Goal: Task Accomplishment & Management: Manage account settings

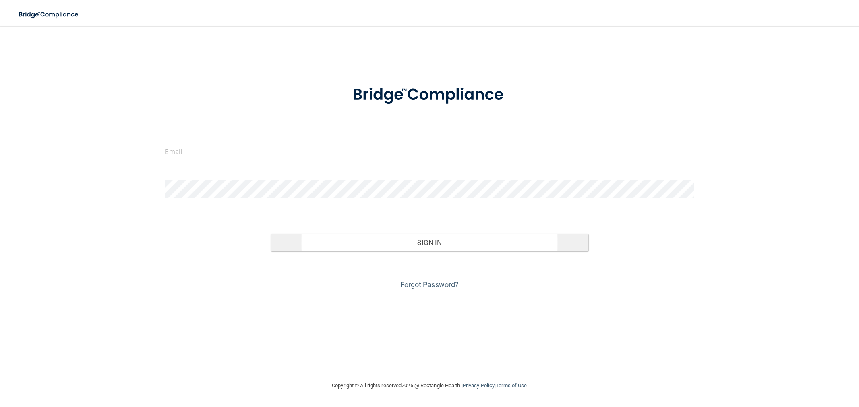
type input "[EMAIL_ADDRESS][DOMAIN_NAME]"
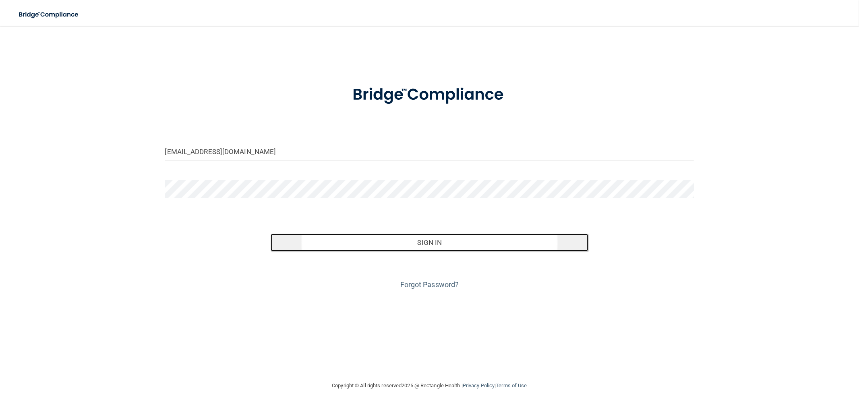
click at [424, 244] on button "Sign In" at bounding box center [428, 243] width 317 height 18
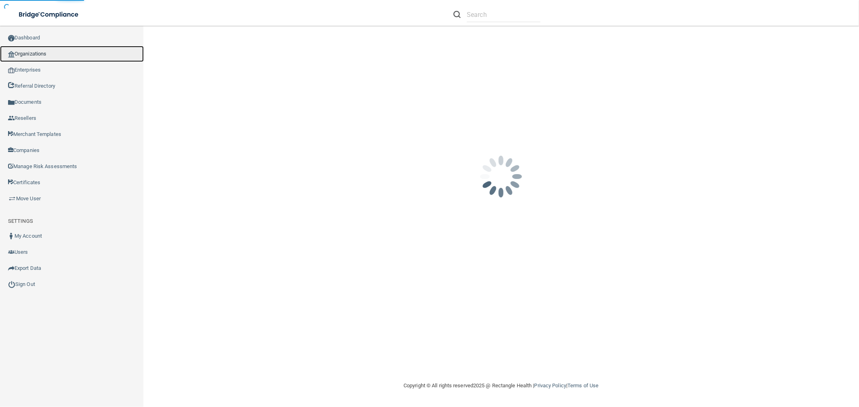
click at [67, 54] on link "Organizations" at bounding box center [72, 54] width 144 height 16
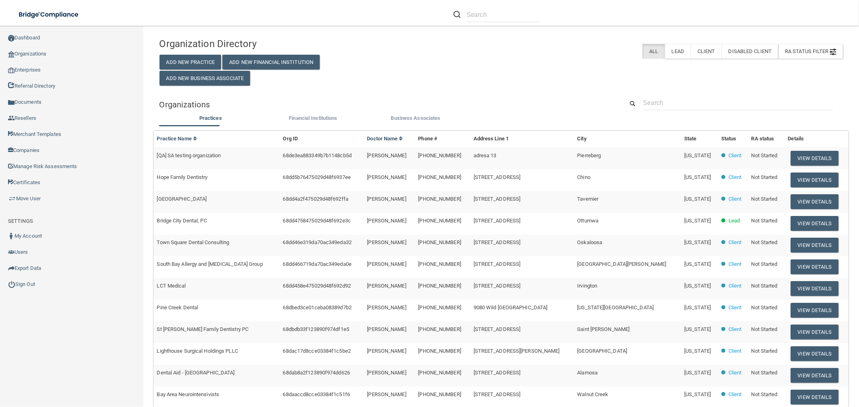
click at [681, 95] on div "Organization Directory Add New Practice Add New Financial Institution Add New B…" at bounding box center [500, 266] width 683 height 464
click at [667, 102] on input "text" at bounding box center [737, 102] width 189 height 15
paste input "[PERSON_NAME], DDS"
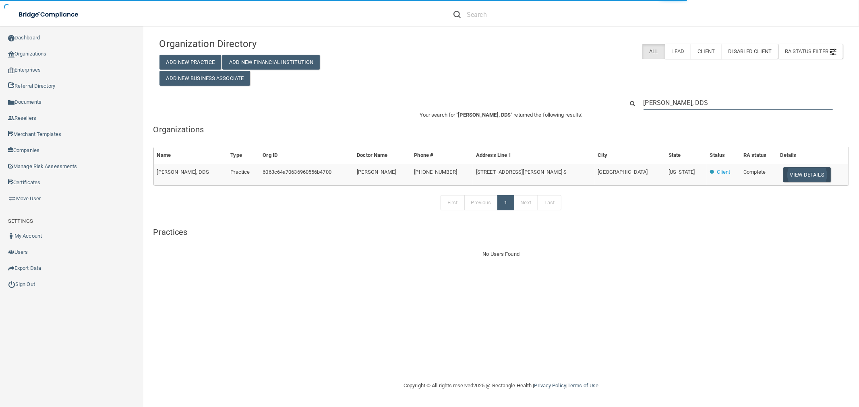
type input "[PERSON_NAME], DDS"
click at [783, 173] on button "View Details" at bounding box center [806, 174] width 47 height 15
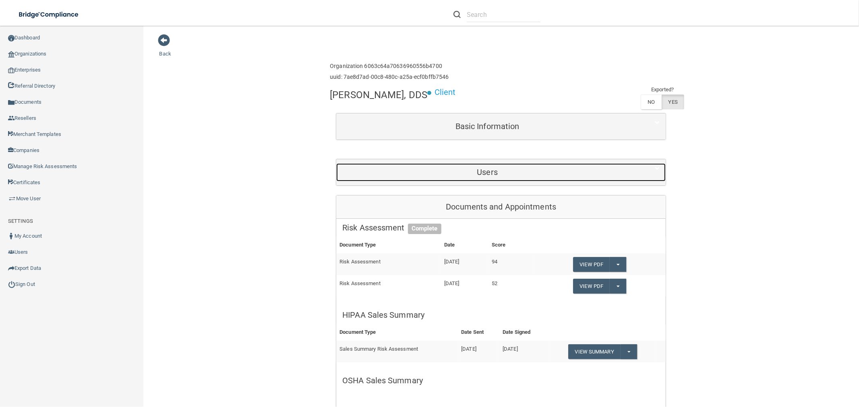
click at [498, 166] on div "Users" at bounding box center [487, 172] width 302 height 18
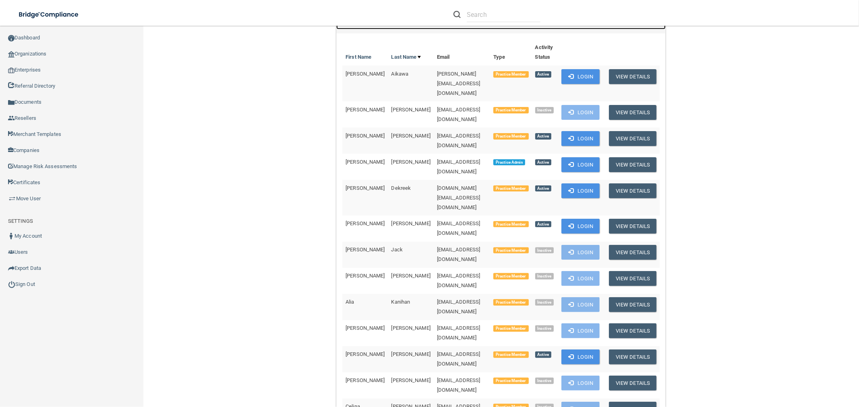
scroll to position [134, 0]
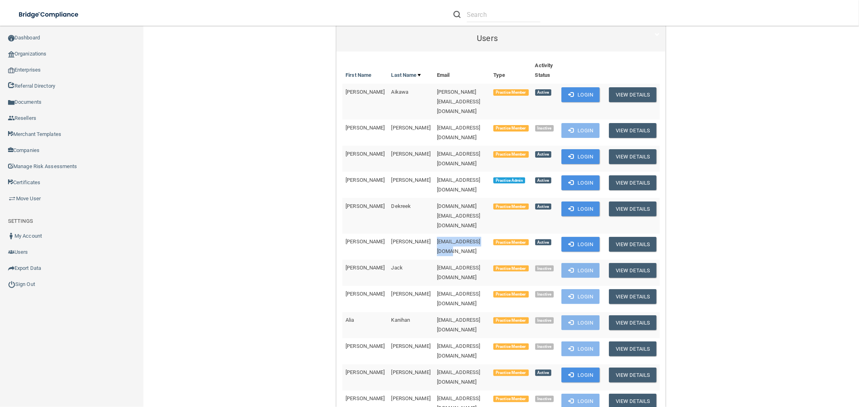
drag, startPoint x: 459, startPoint y: 200, endPoint x: 404, endPoint y: 199, distance: 55.5
click at [437, 239] on span "[EMAIL_ADDRESS][DOMAIN_NAME]" at bounding box center [458, 247] width 43 height 16
click at [637, 237] on button "View Details" at bounding box center [632, 244] width 47 height 15
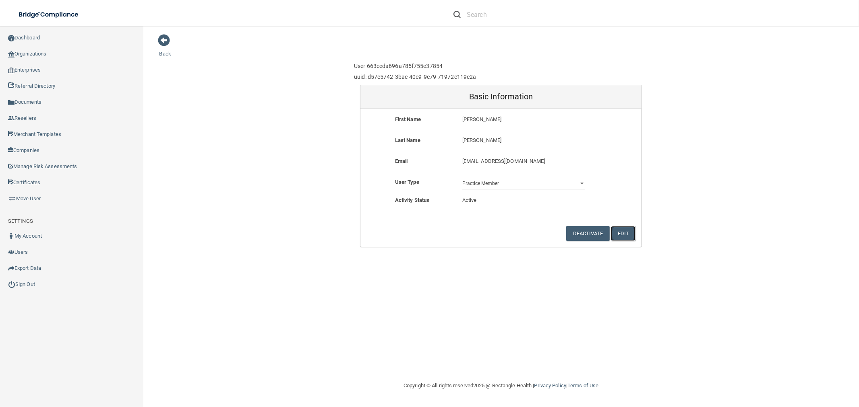
click at [619, 235] on button "Edit" at bounding box center [623, 233] width 25 height 15
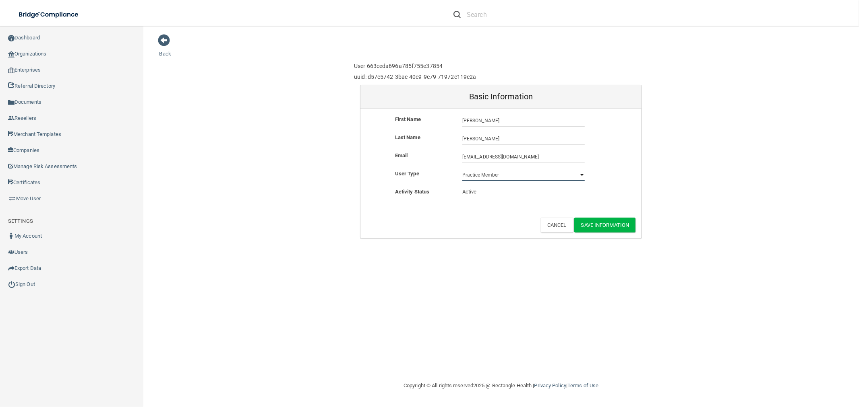
click at [498, 171] on select "Practice Admin Practice Member Financial Institution Admin Business Associate A…" at bounding box center [523, 175] width 122 height 12
select select "practice_admin"
click at [462, 169] on select "Practice Admin Practice Member Financial Institution Admin Business Associate A…" at bounding box center [523, 175] width 122 height 12
click at [620, 229] on button "Save Information" at bounding box center [605, 225] width 62 height 15
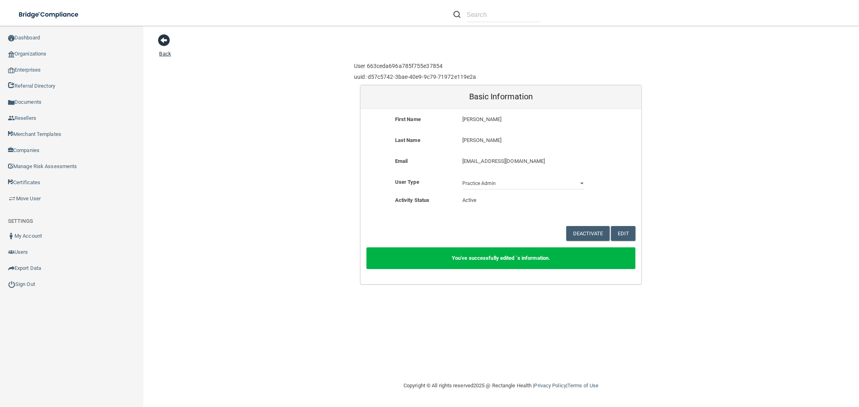
click at [161, 37] on span at bounding box center [164, 40] width 12 height 12
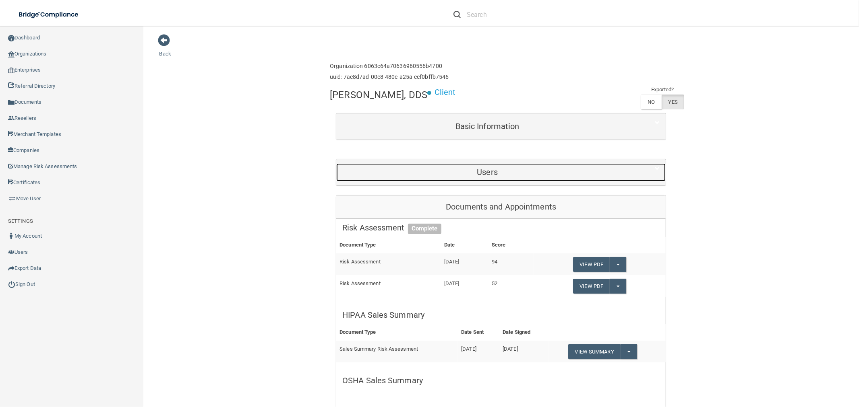
click at [500, 169] on h5 "Users" at bounding box center [487, 172] width 290 height 9
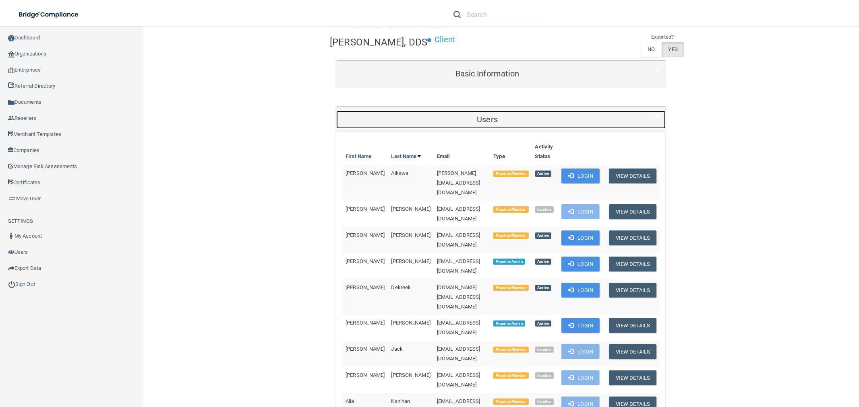
scroll to position [134, 0]
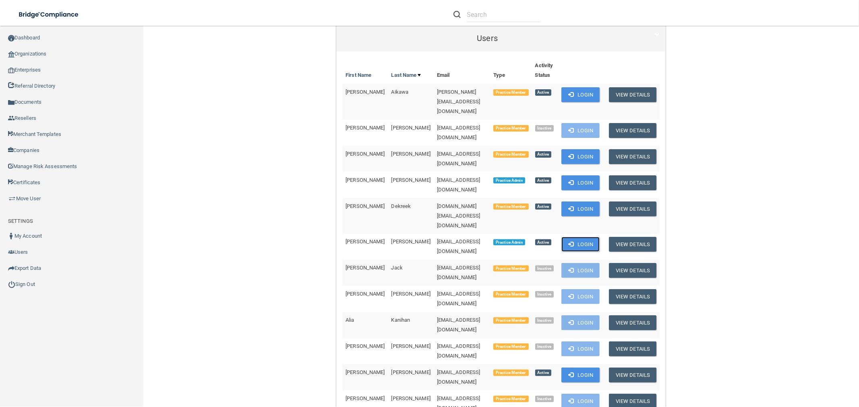
click at [570, 237] on button "Login" at bounding box center [580, 244] width 38 height 15
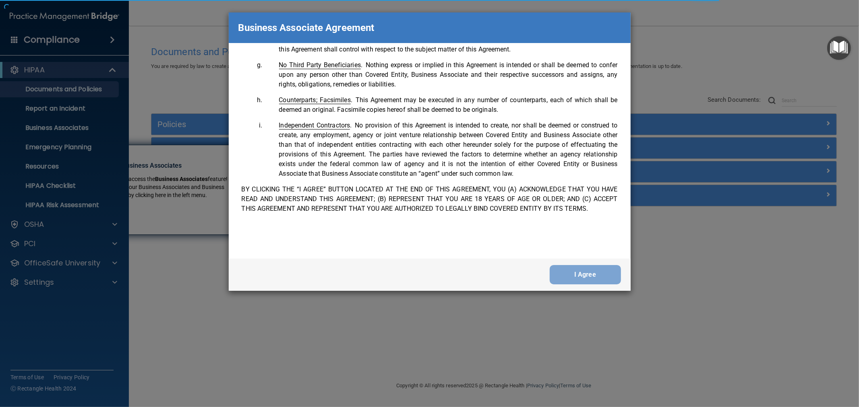
scroll to position [1650, 0]
click at [607, 267] on button "I Agree" at bounding box center [584, 274] width 71 height 19
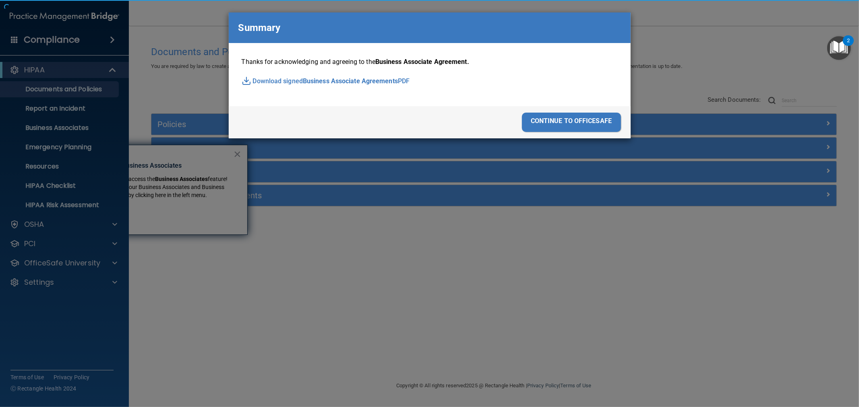
click at [609, 121] on div "continue to officesafe" at bounding box center [571, 122] width 99 height 19
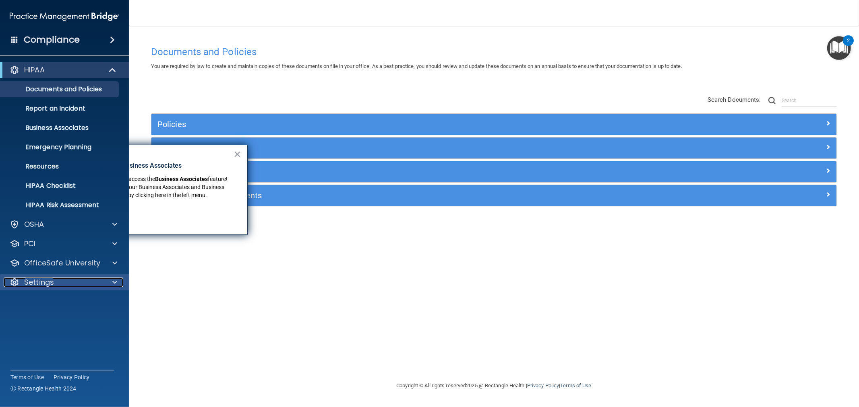
click at [76, 287] on div "Settings" at bounding box center [54, 283] width 100 height 10
click at [52, 331] on ul "My Account My Users Services Sign Out" at bounding box center [65, 329] width 146 height 77
click at [54, 324] on p "My Users" at bounding box center [60, 321] width 110 height 8
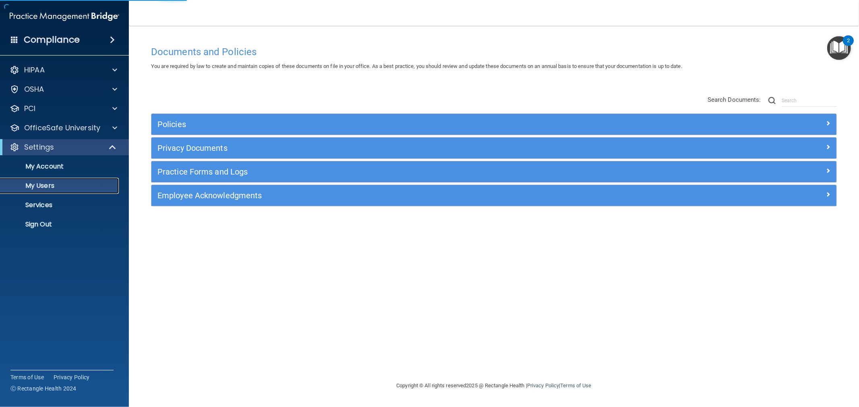
select select "20"
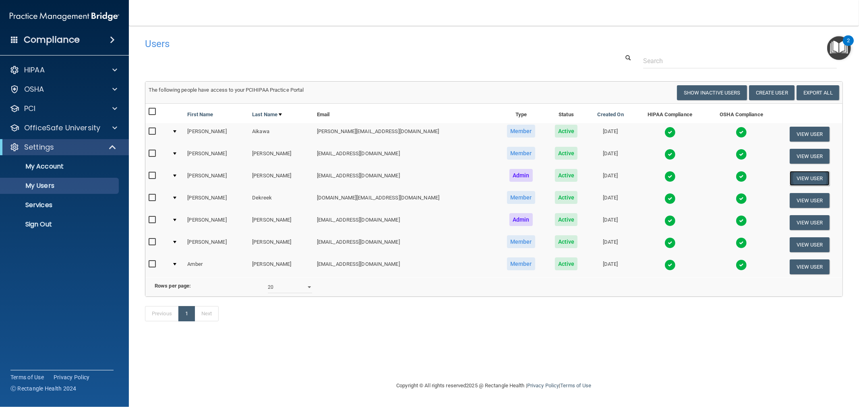
click at [799, 178] on button "View User" at bounding box center [809, 178] width 40 height 15
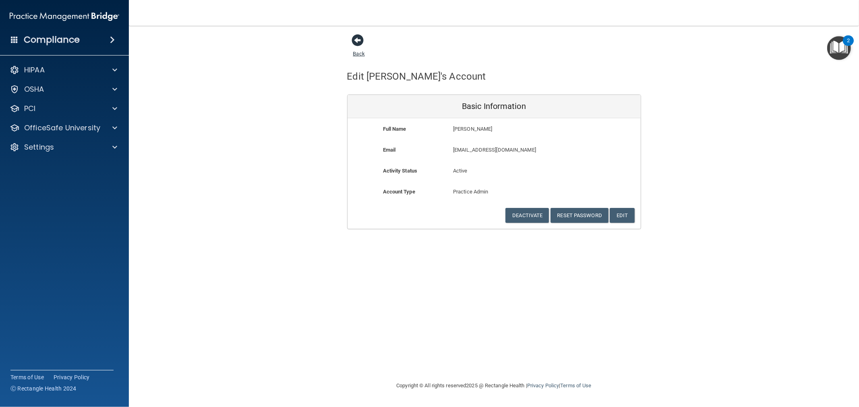
click at [361, 46] on span at bounding box center [358, 40] width 12 height 12
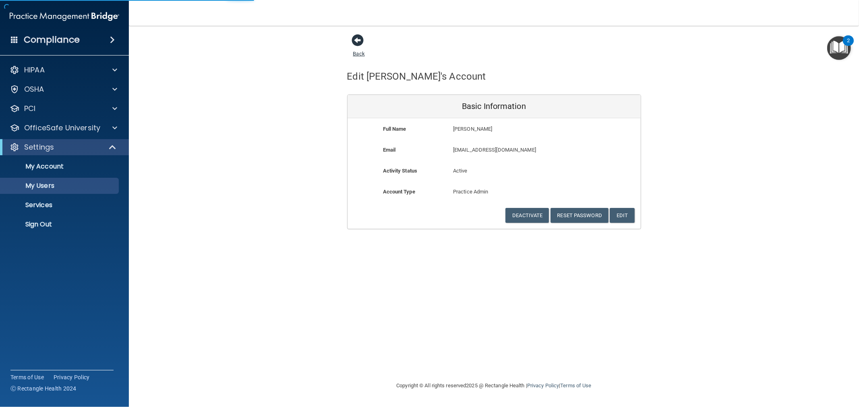
select select "20"
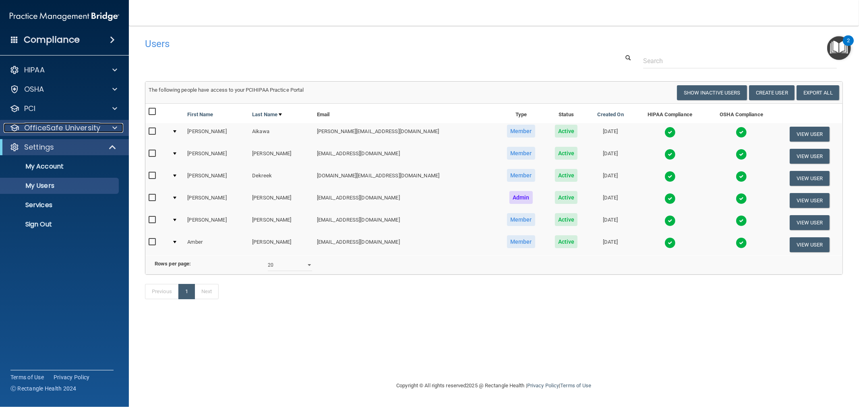
click at [90, 127] on p "OfficeSafe University" at bounding box center [62, 128] width 76 height 10
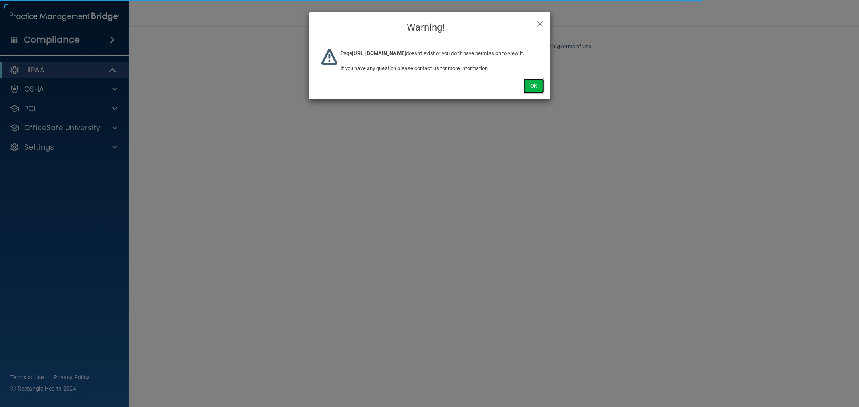
click at [532, 93] on button "Ok" at bounding box center [533, 85] width 20 height 15
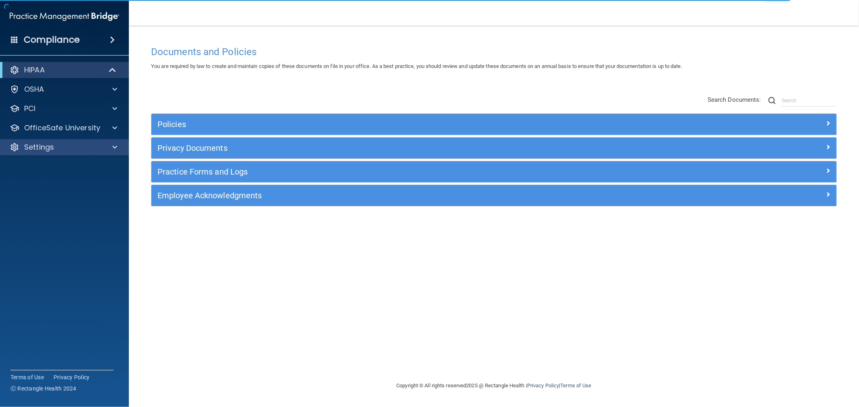
click at [87, 152] on div "Settings" at bounding box center [64, 147] width 129 height 16
click at [51, 155] on div "Settings" at bounding box center [64, 147] width 129 height 16
click at [54, 147] on div "Settings" at bounding box center [54, 147] width 100 height 10
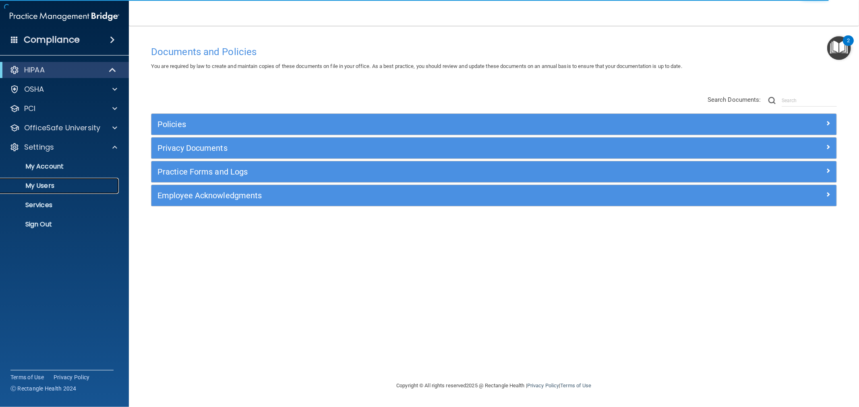
click at [39, 182] on p "My Users" at bounding box center [60, 186] width 110 height 8
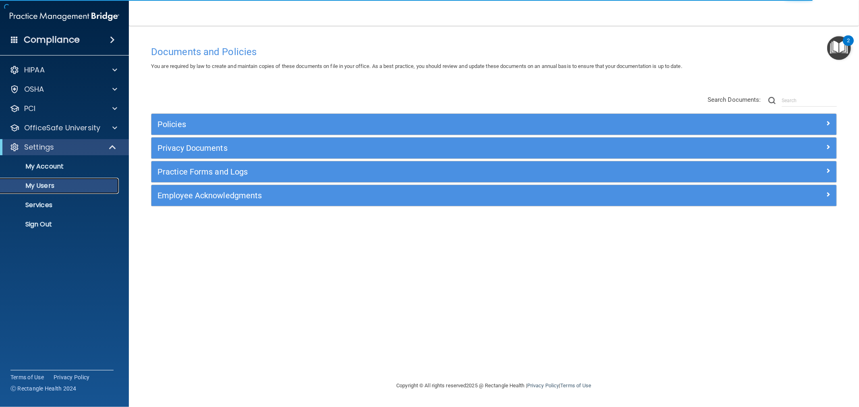
click at [39, 182] on p "My Users" at bounding box center [60, 186] width 110 height 8
select select "20"
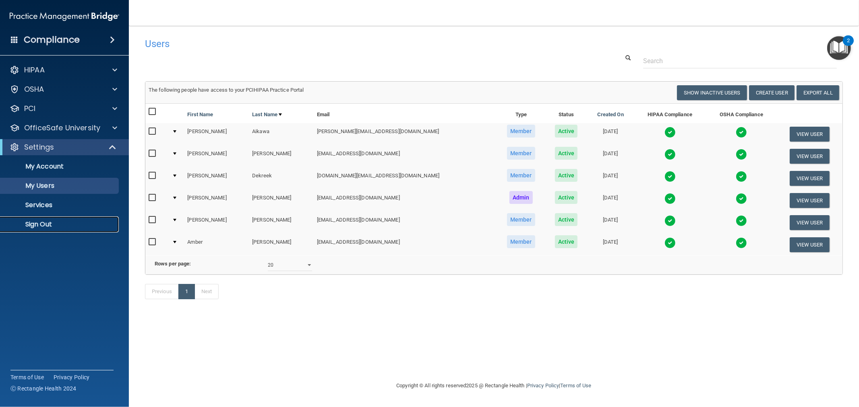
click at [35, 227] on p "Sign Out" at bounding box center [60, 225] width 110 height 8
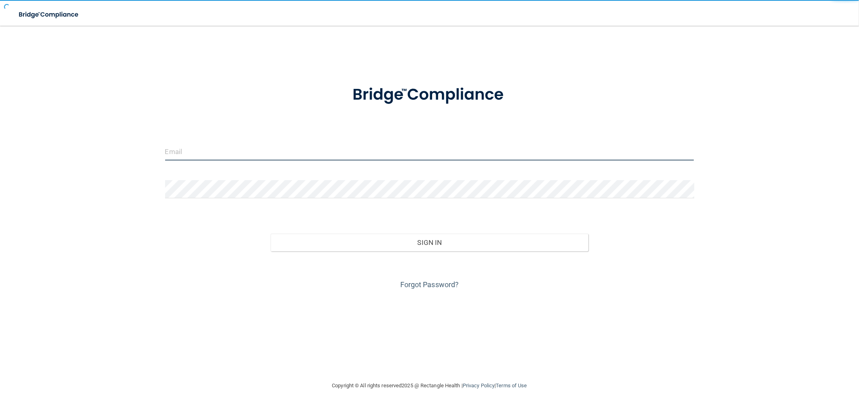
type input "[EMAIL_ADDRESS][DOMAIN_NAME]"
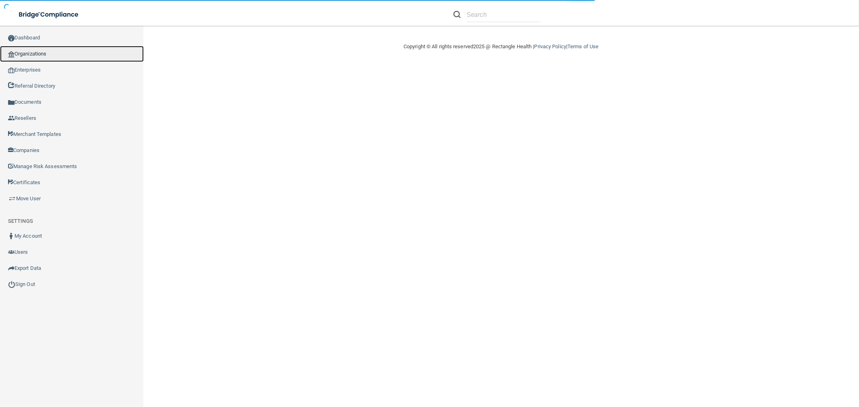
click at [57, 59] on link "Organizations" at bounding box center [72, 54] width 144 height 16
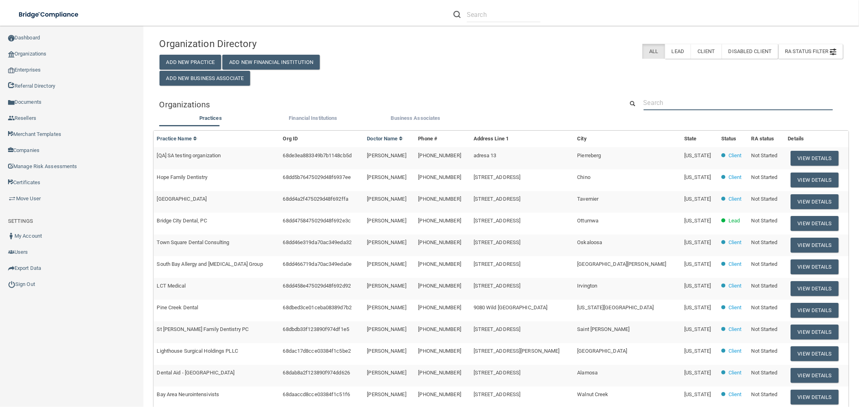
click at [680, 106] on input "text" at bounding box center [737, 102] width 189 height 15
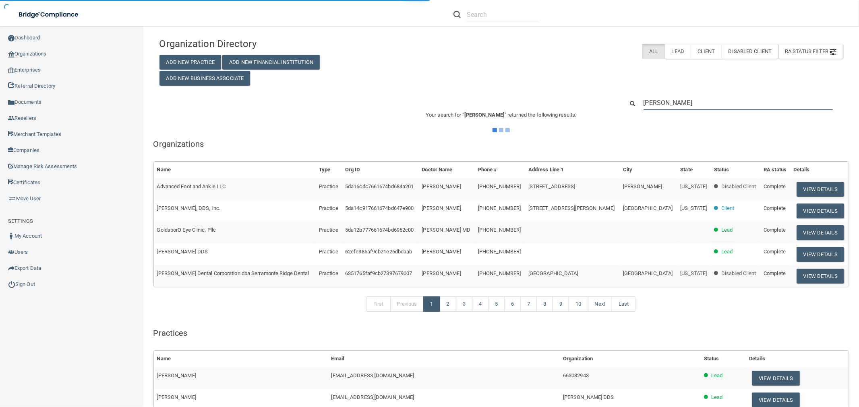
type input "[PERSON_NAME]"
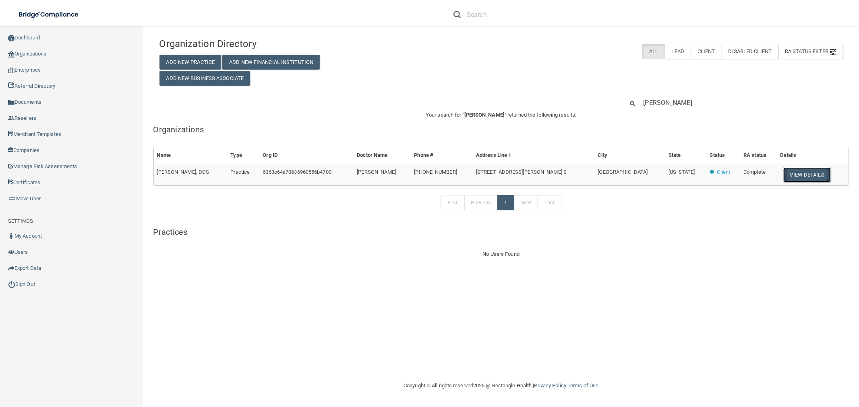
click at [796, 182] on button "View Details" at bounding box center [806, 174] width 47 height 15
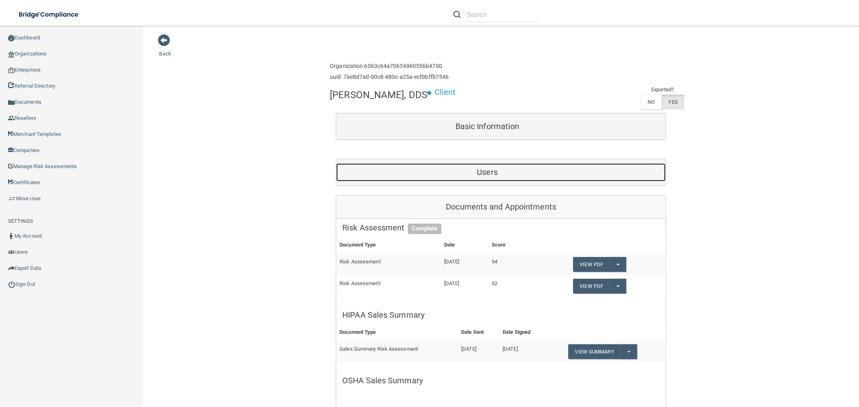
click at [485, 168] on h5 "Users" at bounding box center [487, 172] width 290 height 9
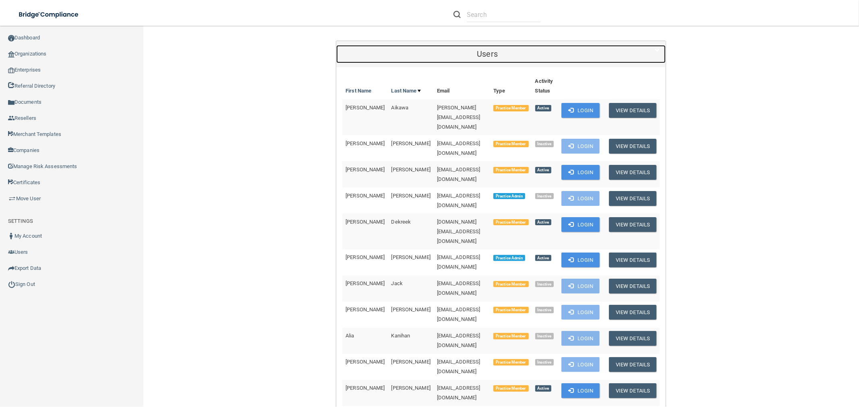
scroll to position [134, 0]
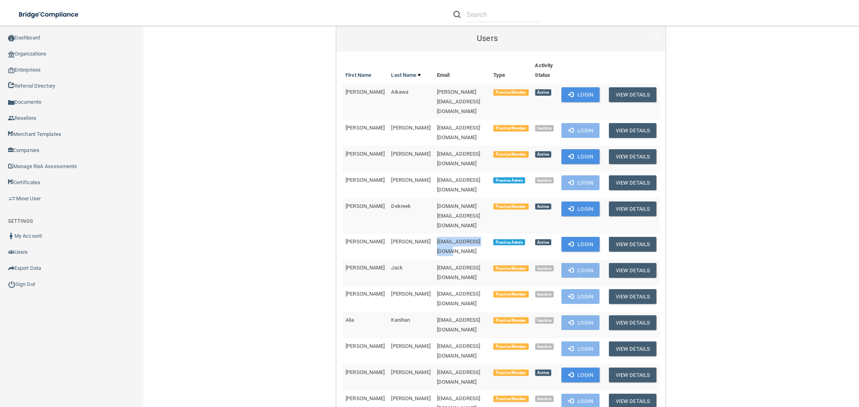
drag, startPoint x: 461, startPoint y: 200, endPoint x: 401, endPoint y: 202, distance: 60.0
click at [433, 234] on td "[EMAIL_ADDRESS][DOMAIN_NAME]" at bounding box center [461, 247] width 57 height 26
copy span "[EMAIL_ADDRESS][DOMAIN_NAME]"
